Goal: Information Seeking & Learning: Learn about a topic

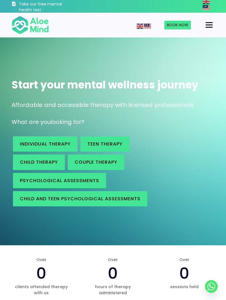
click at [210, 25] on div "Menu" at bounding box center [208, 24] width 7 height 1
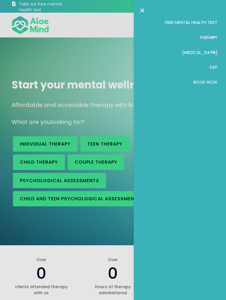
click at [23, 22] on div at bounding box center [113, 150] width 226 height 300
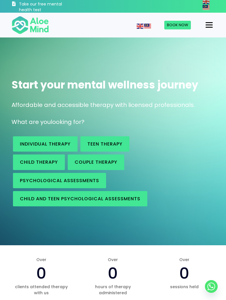
click at [31, 4] on div at bounding box center [113, 150] width 226 height 300
click at [28, 4] on h3 "Take our free mental health test" at bounding box center [45, 6] width 53 height 11
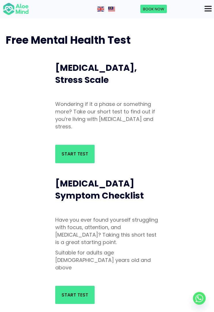
scroll to position [10, 0]
click at [69, 152] on span "Start Test" at bounding box center [75, 154] width 27 height 7
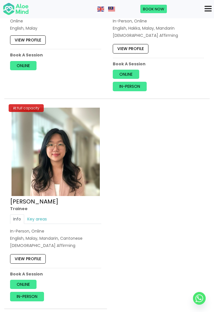
scroll to position [3670, 0]
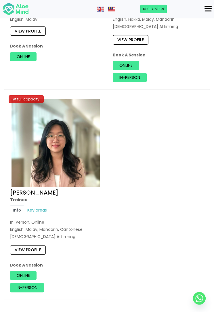
click at [35, 246] on link "View profile" at bounding box center [28, 250] width 36 height 9
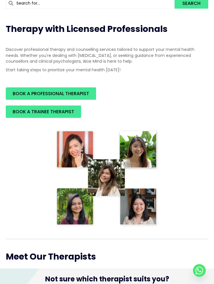
scroll to position [0, 0]
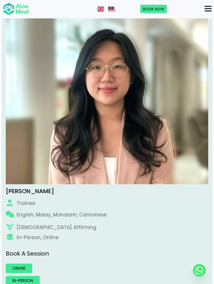
scroll to position [109, 0]
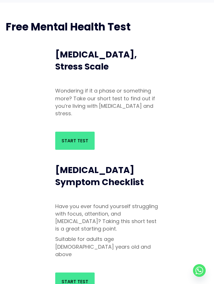
click at [73, 145] on link "Start Test" at bounding box center [74, 141] width 39 height 18
